Goal: Task Accomplishment & Management: Use online tool/utility

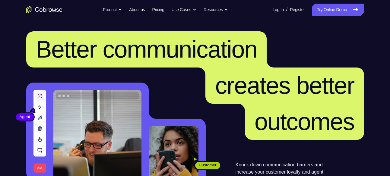
scroll to position [159, 0]
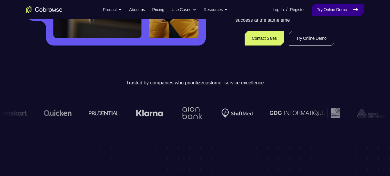
click at [339, 13] on link "Try Online Demo" at bounding box center [338, 10] width 52 height 12
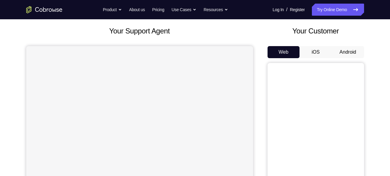
scroll to position [36, 0]
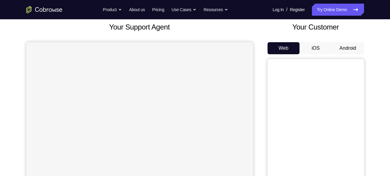
click at [347, 49] on button "Android" at bounding box center [348, 48] width 32 height 12
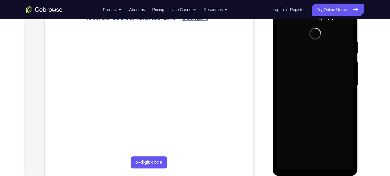
scroll to position [104, 0]
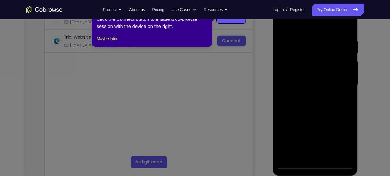
click at [319, 162] on icon at bounding box center [197, 88] width 395 height 176
click at [117, 42] on button "Maybe later" at bounding box center [107, 38] width 21 height 7
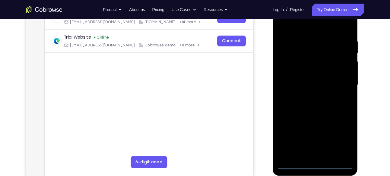
click at [316, 164] on div at bounding box center [315, 85] width 76 height 169
click at [338, 137] on div at bounding box center [315, 85] width 76 height 169
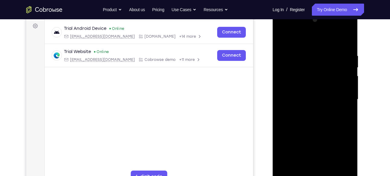
scroll to position [86, 0]
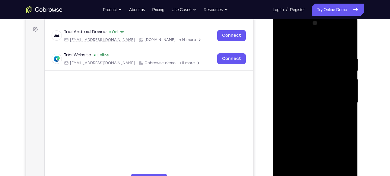
click at [301, 43] on div at bounding box center [315, 102] width 76 height 169
click at [341, 98] on div at bounding box center [315, 102] width 76 height 169
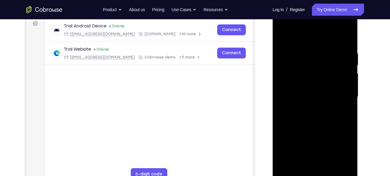
scroll to position [93, 0]
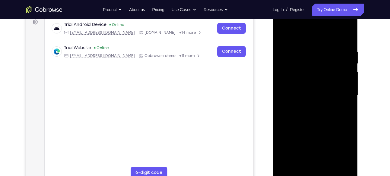
click at [304, 104] on div at bounding box center [315, 95] width 76 height 169
click at [294, 88] on div at bounding box center [315, 95] width 76 height 169
click at [294, 85] on div at bounding box center [315, 95] width 76 height 169
click at [292, 96] on div at bounding box center [315, 95] width 76 height 169
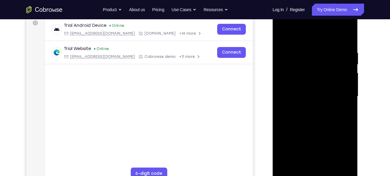
click at [333, 117] on div at bounding box center [315, 96] width 76 height 169
drag, startPoint x: 296, startPoint y: 36, endPoint x: 287, endPoint y: -2, distance: 38.2
click at [287, 8] on html "Online web based iOS Simulators and Android Emulators. Run iPhone, iPad, Mobile…" at bounding box center [316, 98] width 86 height 181
click at [347, 43] on div at bounding box center [315, 96] width 76 height 169
drag, startPoint x: 327, startPoint y: 131, endPoint x: 312, endPoint y: 94, distance: 40.1
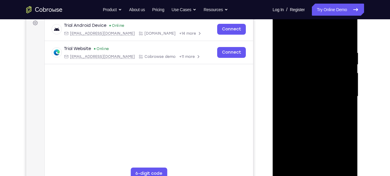
click at [312, 94] on div at bounding box center [315, 96] width 76 height 169
click at [349, 160] on div at bounding box center [315, 96] width 76 height 169
click at [350, 87] on div at bounding box center [315, 96] width 76 height 169
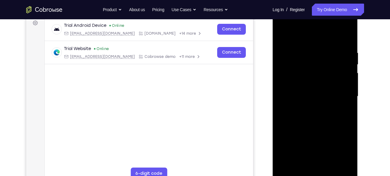
click at [350, 87] on div at bounding box center [315, 96] width 76 height 169
click at [349, 87] on div at bounding box center [315, 96] width 76 height 169
drag, startPoint x: 327, startPoint y: 138, endPoint x: 321, endPoint y: 86, distance: 52.8
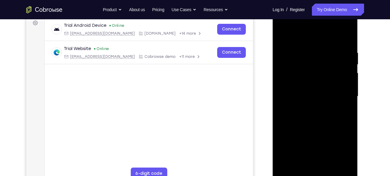
click at [321, 86] on div at bounding box center [315, 96] width 76 height 169
drag, startPoint x: 308, startPoint y: 130, endPoint x: 299, endPoint y: 86, distance: 45.6
click at [299, 86] on div at bounding box center [315, 96] width 76 height 169
drag, startPoint x: 321, startPoint y: 141, endPoint x: 302, endPoint y: 73, distance: 70.5
click at [302, 73] on div at bounding box center [315, 96] width 76 height 169
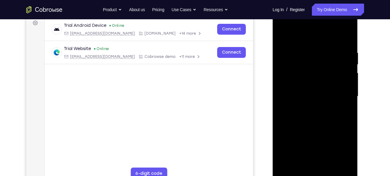
drag, startPoint x: 307, startPoint y: 149, endPoint x: 302, endPoint y: 64, distance: 85.6
click at [302, 64] on div at bounding box center [315, 96] width 76 height 169
drag, startPoint x: 312, startPoint y: 136, endPoint x: 295, endPoint y: 50, distance: 87.6
click at [295, 50] on div at bounding box center [315, 96] width 76 height 169
drag, startPoint x: 296, startPoint y: 120, endPoint x: 284, endPoint y: 45, distance: 75.7
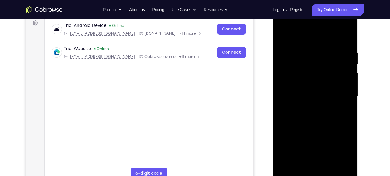
click at [284, 45] on div at bounding box center [315, 96] width 76 height 169
drag, startPoint x: 296, startPoint y: 131, endPoint x: 293, endPoint y: 59, distance: 72.2
click at [293, 59] on div at bounding box center [315, 96] width 76 height 169
click at [285, 165] on div at bounding box center [315, 96] width 76 height 169
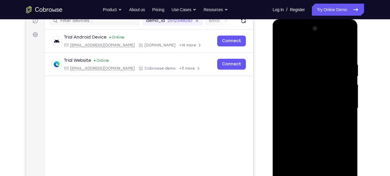
click at [306, 62] on div at bounding box center [315, 108] width 76 height 169
click at [346, 87] on div at bounding box center [315, 108] width 76 height 169
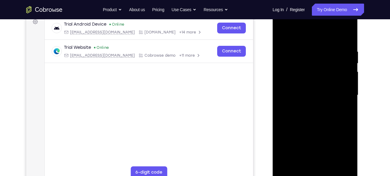
scroll to position [94, 0]
click at [346, 87] on div at bounding box center [315, 95] width 76 height 169
drag, startPoint x: 346, startPoint y: 73, endPoint x: 354, endPoint y: 74, distance: 7.6
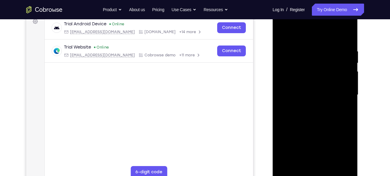
click at [354, 74] on div at bounding box center [315, 96] width 85 height 180
click at [345, 68] on div at bounding box center [315, 95] width 76 height 169
click at [346, 86] on div at bounding box center [315, 95] width 76 height 169
click at [347, 37] on div at bounding box center [315, 95] width 76 height 169
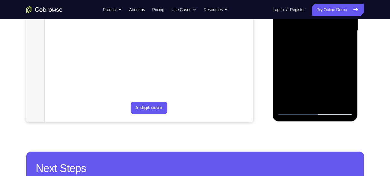
scroll to position [159, 0]
click at [329, 100] on div at bounding box center [315, 30] width 76 height 169
click at [314, 63] on div at bounding box center [315, 30] width 76 height 169
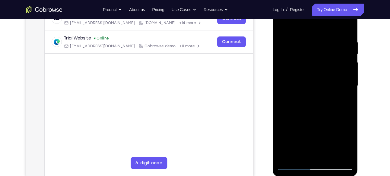
scroll to position [102, 0]
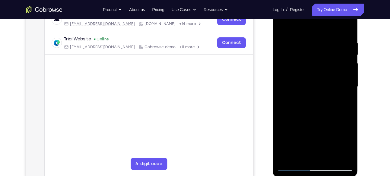
click at [282, 24] on div at bounding box center [315, 86] width 76 height 169
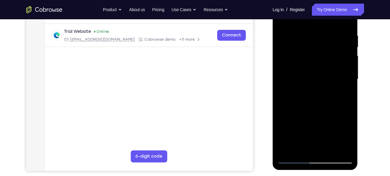
scroll to position [110, 0]
click at [349, 20] on div at bounding box center [315, 79] width 76 height 169
click at [301, 51] on div at bounding box center [315, 79] width 76 height 169
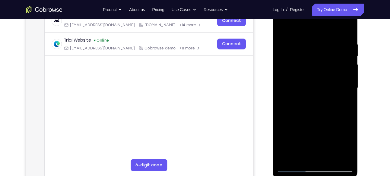
scroll to position [100, 0]
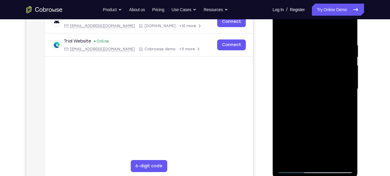
click at [308, 50] on div at bounding box center [315, 89] width 76 height 169
click at [283, 29] on div at bounding box center [315, 89] width 76 height 169
click at [318, 41] on div at bounding box center [315, 89] width 76 height 169
click at [326, 60] on div at bounding box center [315, 89] width 76 height 169
click at [327, 50] on div at bounding box center [315, 89] width 76 height 169
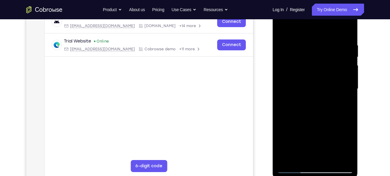
click at [338, 62] on div at bounding box center [315, 89] width 76 height 169
click at [325, 40] on div at bounding box center [315, 89] width 76 height 169
click at [343, 41] on div at bounding box center [315, 89] width 76 height 169
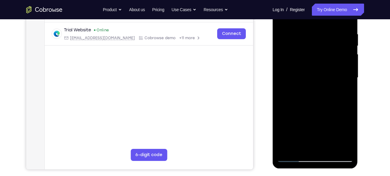
scroll to position [112, 0]
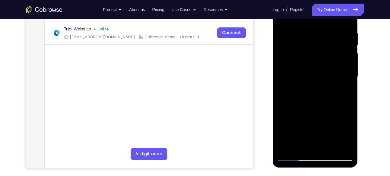
click at [326, 59] on div at bounding box center [315, 76] width 76 height 169
click at [341, 61] on div at bounding box center [315, 76] width 76 height 169
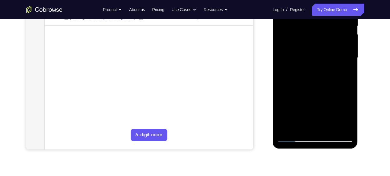
scroll to position [129, 0]
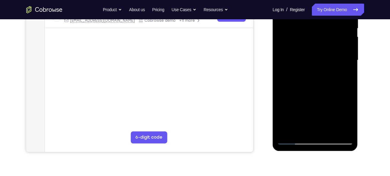
click at [294, 62] on div at bounding box center [315, 60] width 76 height 169
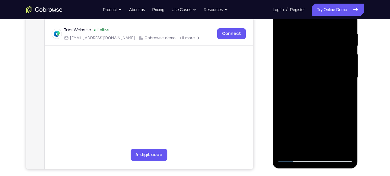
scroll to position [107, 0]
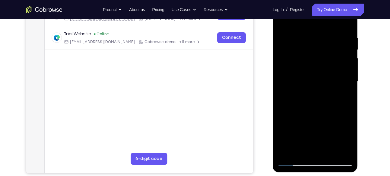
click at [309, 78] on div at bounding box center [315, 81] width 76 height 169
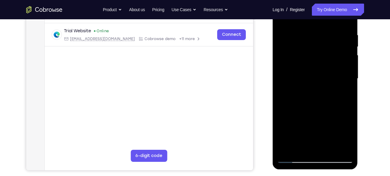
click at [306, 59] on div at bounding box center [315, 78] width 76 height 169
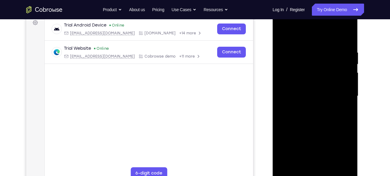
scroll to position [92, 0]
click at [340, 24] on div at bounding box center [315, 96] width 76 height 169
click at [302, 39] on div at bounding box center [315, 96] width 76 height 169
click at [307, 96] on div at bounding box center [315, 96] width 76 height 169
click at [282, 34] on div at bounding box center [315, 96] width 76 height 169
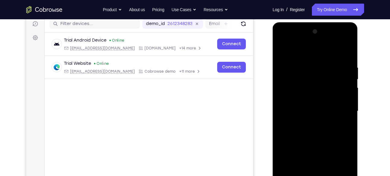
scroll to position [77, 0]
click at [341, 41] on div at bounding box center [315, 111] width 76 height 169
click at [311, 52] on div at bounding box center [315, 111] width 76 height 169
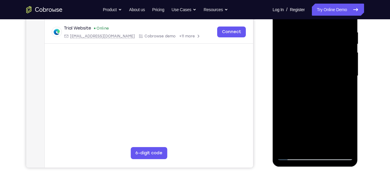
scroll to position [113, 0]
click at [306, 85] on div at bounding box center [315, 75] width 76 height 169
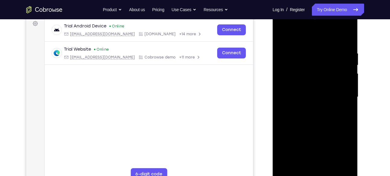
scroll to position [91, 0]
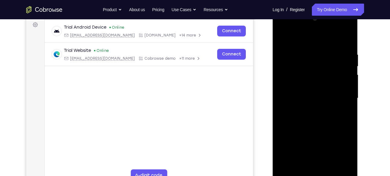
click at [339, 28] on div at bounding box center [315, 98] width 76 height 169
click at [347, 51] on div at bounding box center [315, 98] width 76 height 169
click at [348, 51] on div at bounding box center [315, 98] width 76 height 169
click at [322, 40] on div at bounding box center [315, 98] width 76 height 169
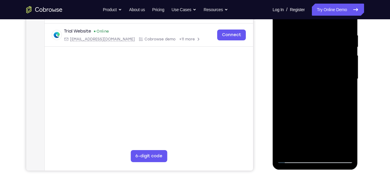
click at [300, 105] on div at bounding box center [315, 79] width 76 height 169
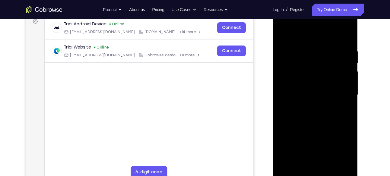
scroll to position [94, 0]
click at [338, 109] on div at bounding box center [315, 95] width 76 height 169
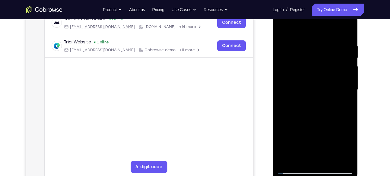
scroll to position [81, 0]
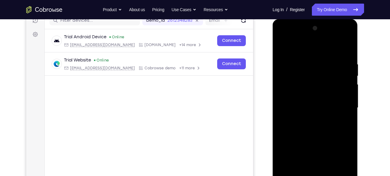
click at [342, 37] on div at bounding box center [315, 108] width 76 height 169
click at [350, 60] on div at bounding box center [315, 108] width 76 height 169
click at [348, 72] on div at bounding box center [315, 108] width 76 height 169
click at [348, 83] on div at bounding box center [315, 108] width 76 height 169
click at [348, 96] on div at bounding box center [315, 108] width 76 height 169
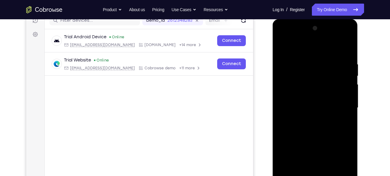
click at [309, 44] on div at bounding box center [315, 108] width 76 height 169
click at [287, 78] on div at bounding box center [315, 108] width 76 height 169
click at [306, 69] on div at bounding box center [315, 108] width 76 height 169
click at [284, 45] on div at bounding box center [315, 108] width 76 height 169
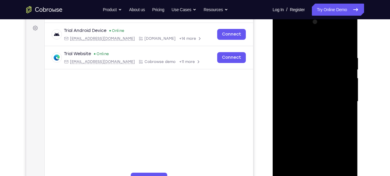
click at [330, 64] on div at bounding box center [315, 101] width 76 height 169
click at [299, 75] on div at bounding box center [315, 101] width 76 height 169
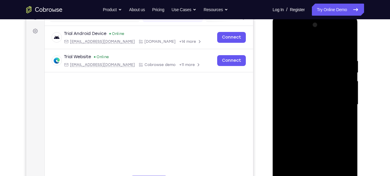
scroll to position [84, 0]
click at [284, 42] on div at bounding box center [315, 105] width 76 height 169
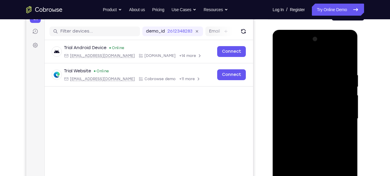
click at [282, 55] on div at bounding box center [315, 118] width 76 height 169
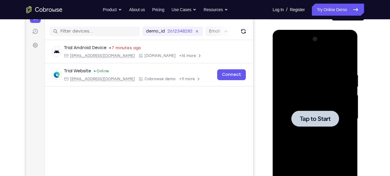
scroll to position [0, 0]
